Goal: Check status: Check status

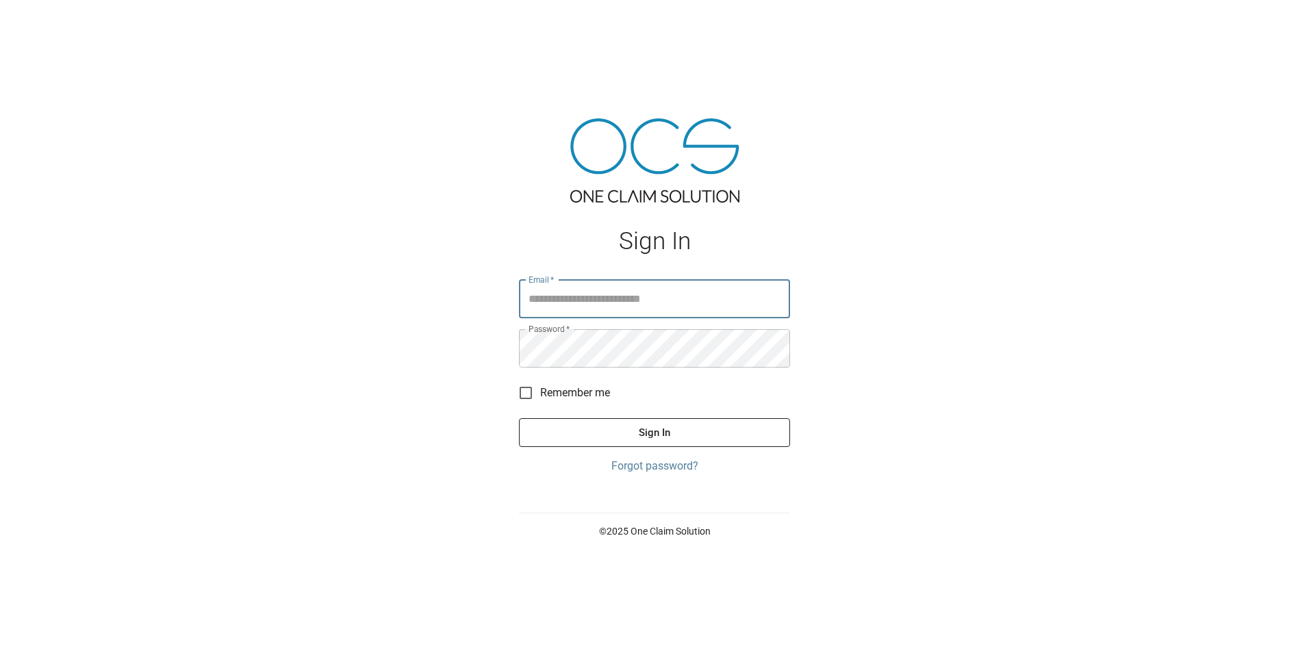
type input "**********"
click at [678, 436] on button "Sign In" at bounding box center [654, 432] width 271 height 29
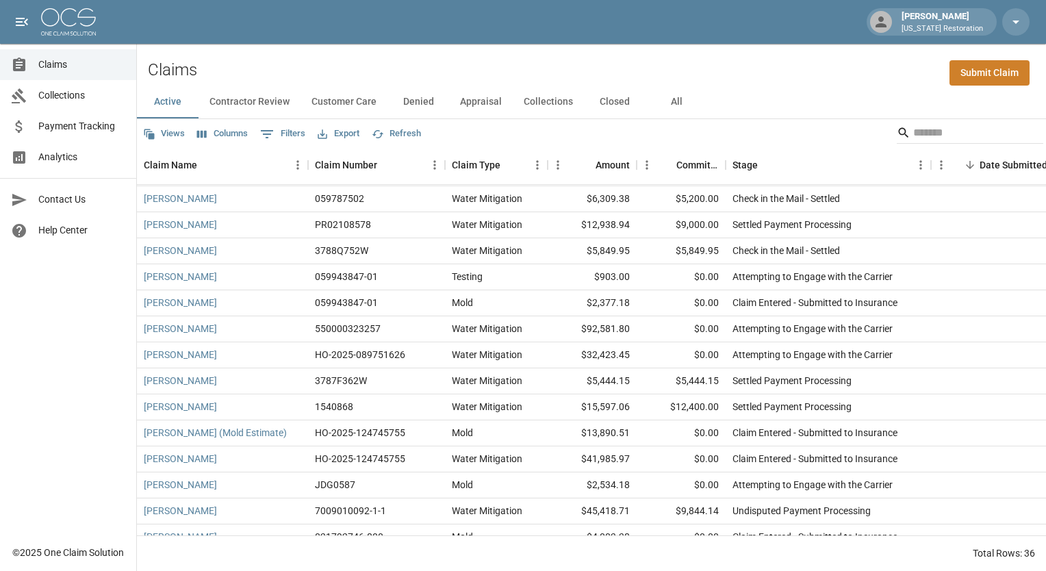
scroll to position [596, 0]
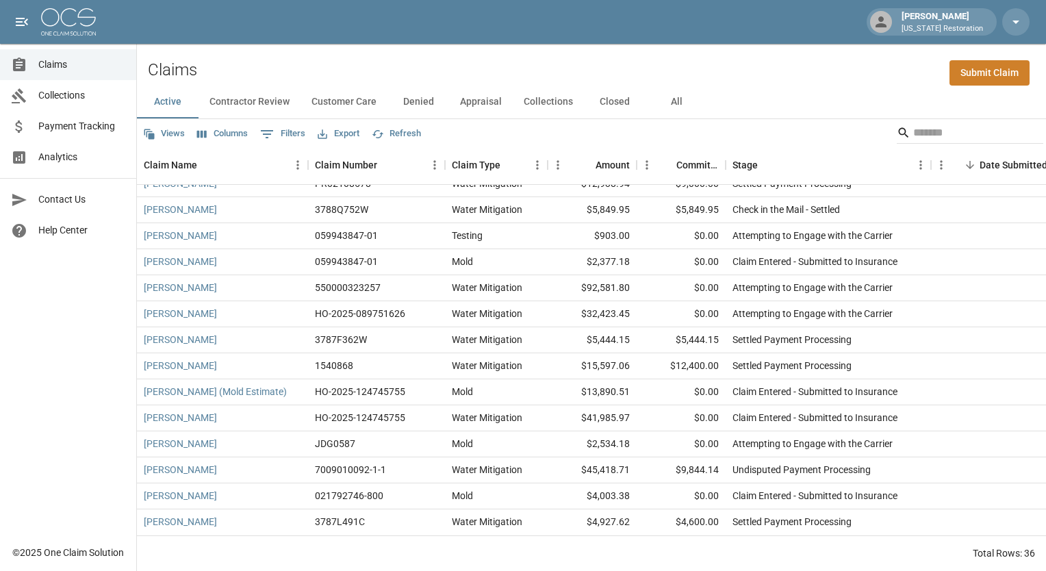
click at [64, 123] on span "Payment Tracking" at bounding box center [81, 126] width 87 height 14
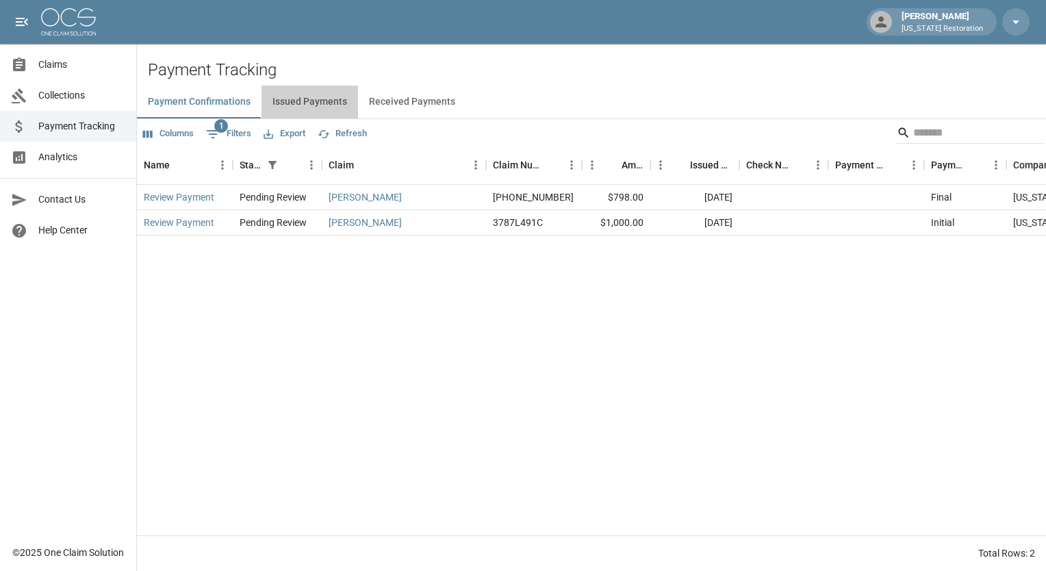
click at [322, 101] on button "Issued Payments" at bounding box center [310, 102] width 97 height 33
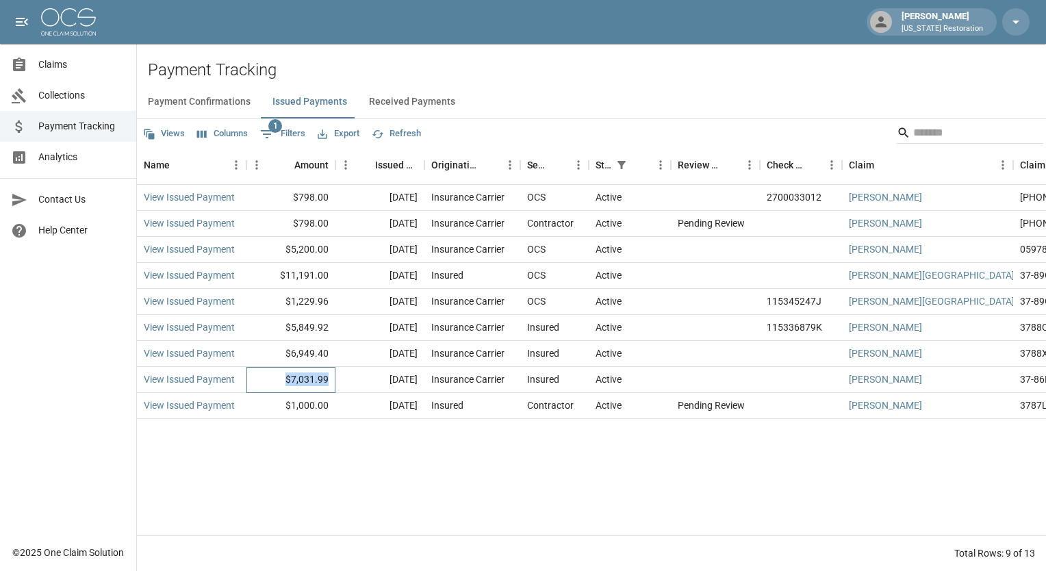
drag, startPoint x: 334, startPoint y: 379, endPoint x: 282, endPoint y: 383, distance: 52.2
click at [282, 383] on div "$7,031.99" at bounding box center [290, 380] width 89 height 26
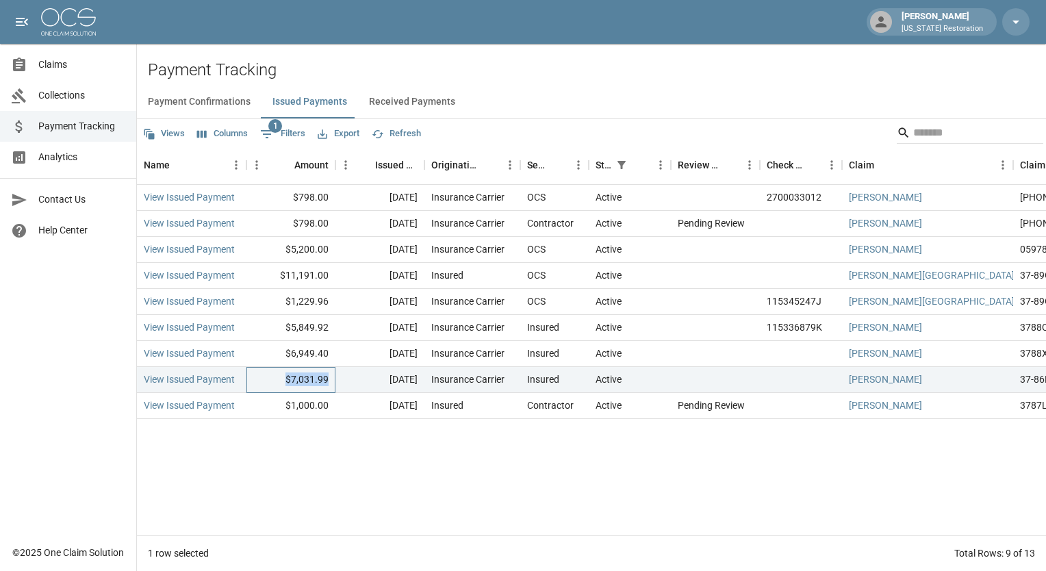
copy div "$7,031.99"
click at [428, 461] on div "View Issued Payment $798.00 Sep 24, 2025 Insurance Carrier OCS Active 270003301…" at bounding box center [777, 360] width 1280 height 351
click at [422, 105] on button "Received Payments" at bounding box center [412, 102] width 108 height 33
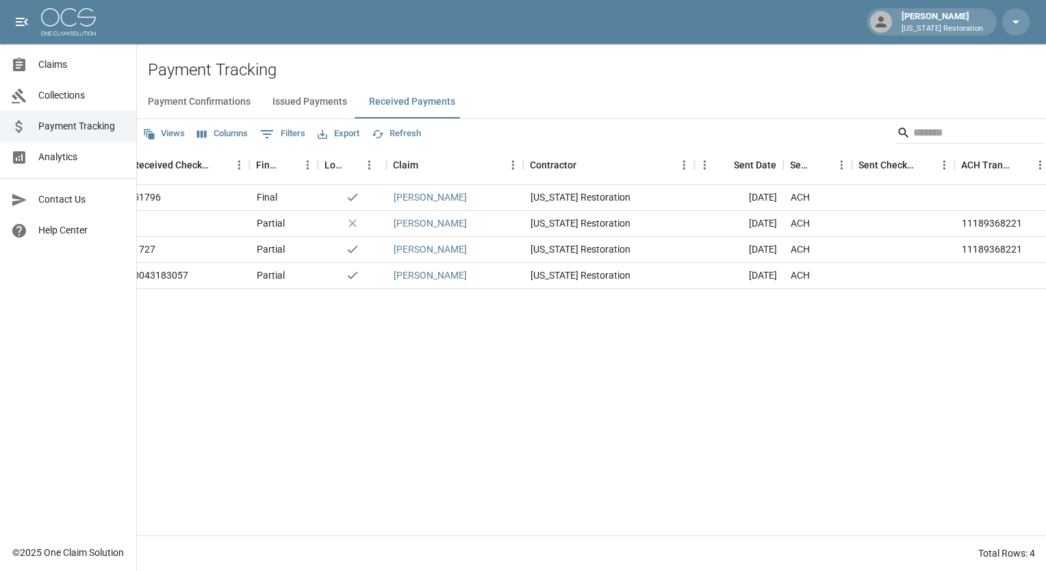
scroll to position [0, 446]
click at [320, 98] on button "Issued Payments" at bounding box center [310, 102] width 97 height 33
